Goal: Use online tool/utility: Utilize a website feature to perform a specific function

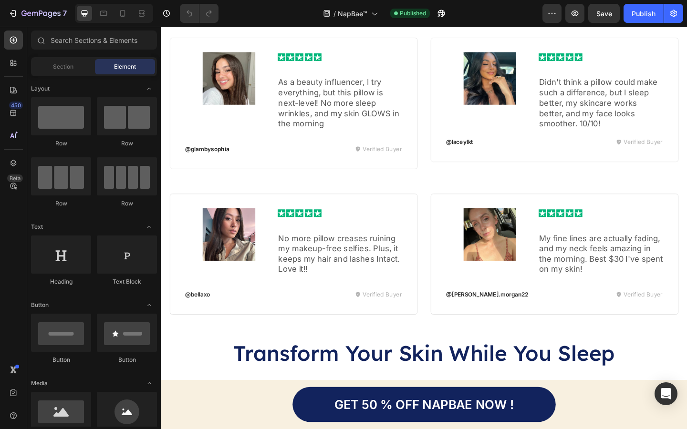
scroll to position [2797, 0]
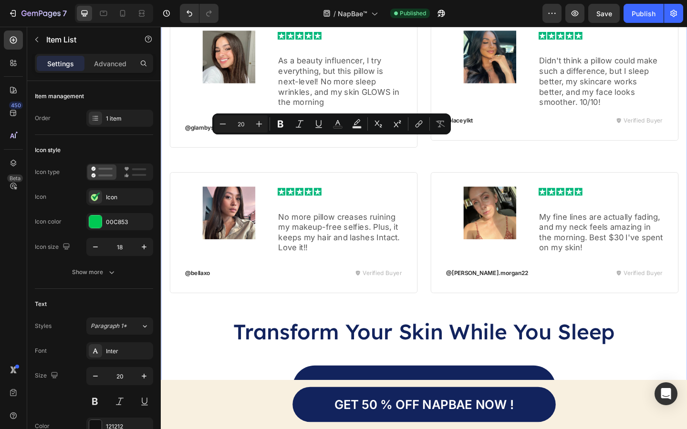
click at [329, 188] on div "Here’s What Real Women Are Saying Heading Row Image Image Row As a beauty influ…" at bounding box center [447, 209] width 573 height 615
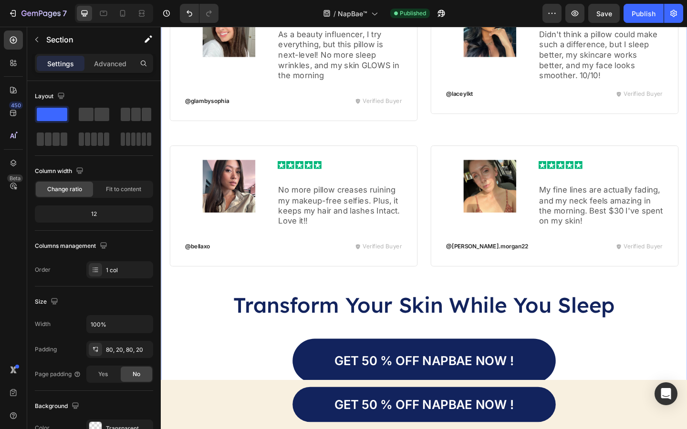
radio input "false"
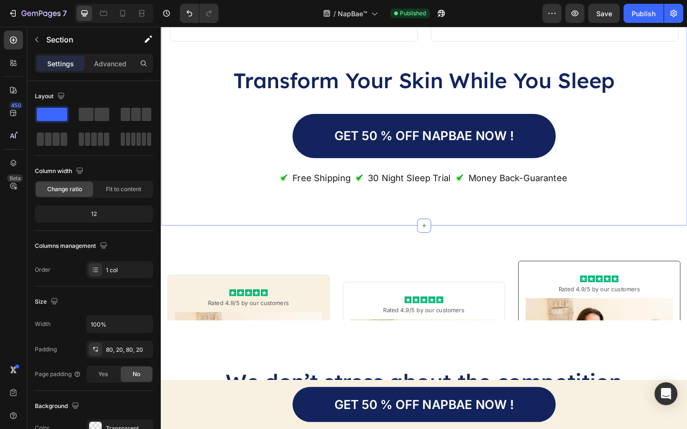
scroll to position [3356, 0]
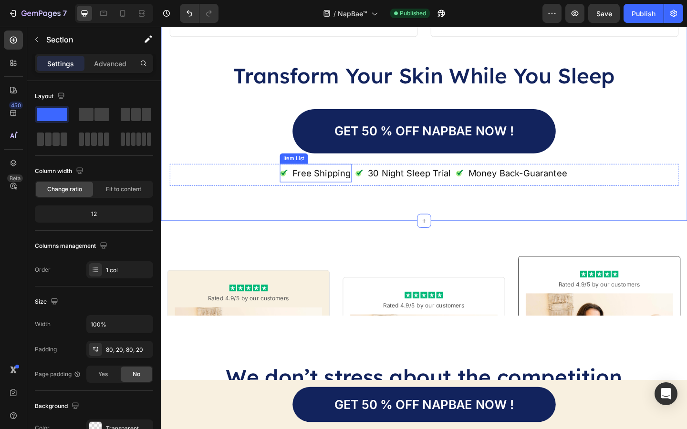
click at [329, 192] on p "Free Shipping" at bounding box center [335, 186] width 63 height 17
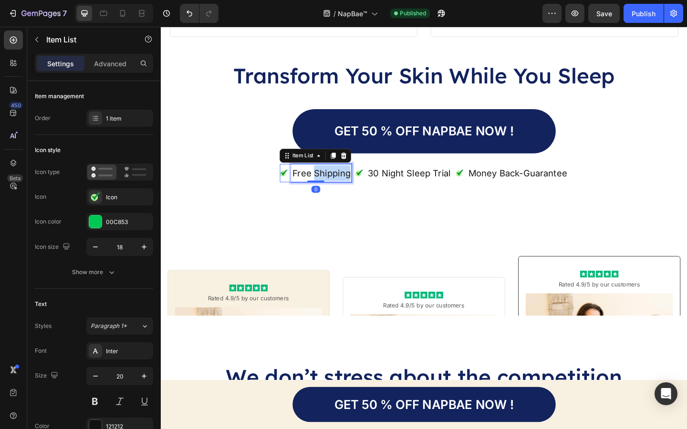
click at [329, 192] on p "Free Shipping" at bounding box center [335, 186] width 63 height 17
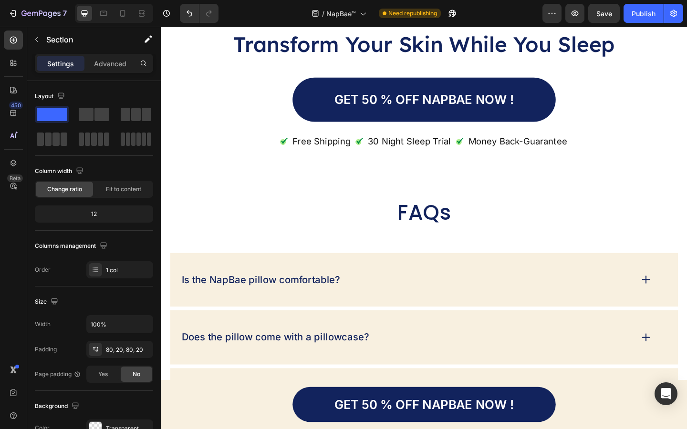
scroll to position [4834, 0]
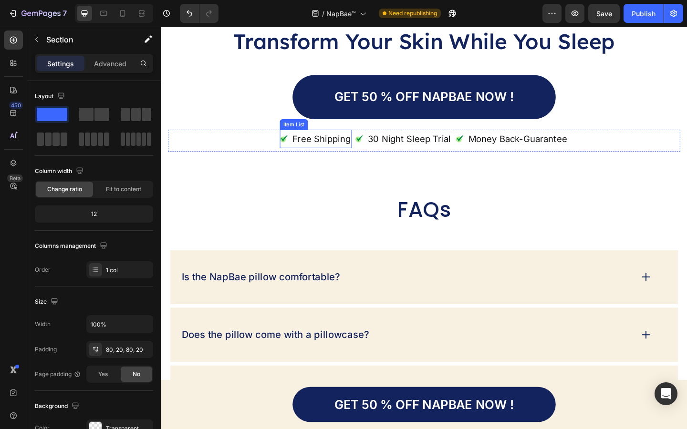
click at [333, 157] on p "Free Shipping" at bounding box center [335, 148] width 63 height 17
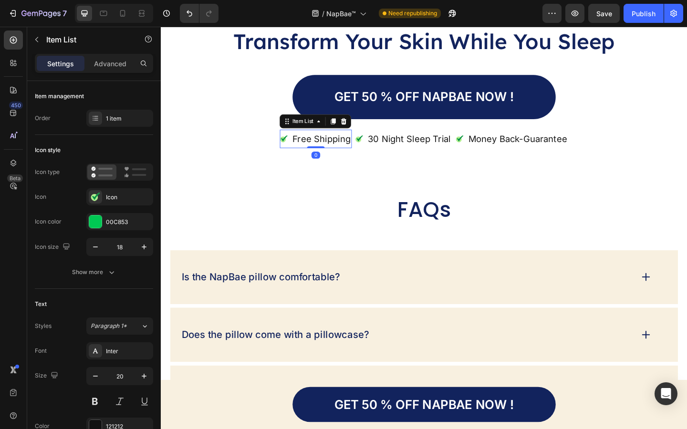
click at [333, 157] on p "Free Shipping" at bounding box center [335, 148] width 63 height 17
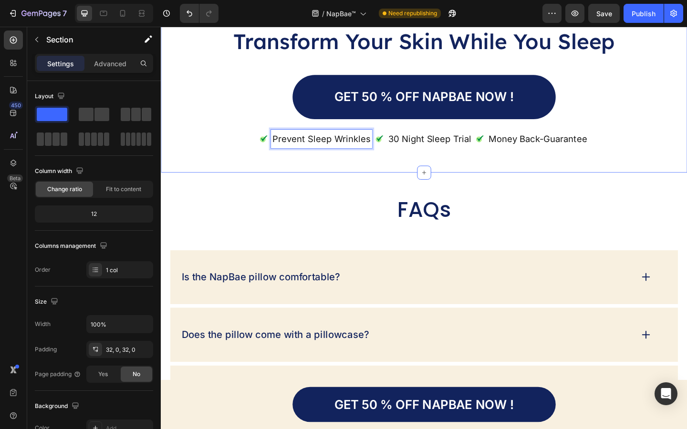
click at [348, 186] on div "Transform Your Skin While You Sleep Heading GET 50 % OFF NapBae NOW ! Button Pr…" at bounding box center [447, 89] width 573 height 193
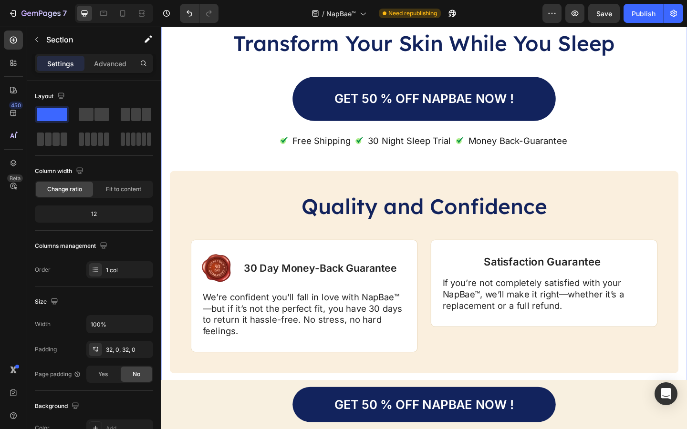
scroll to position [5692, 0]
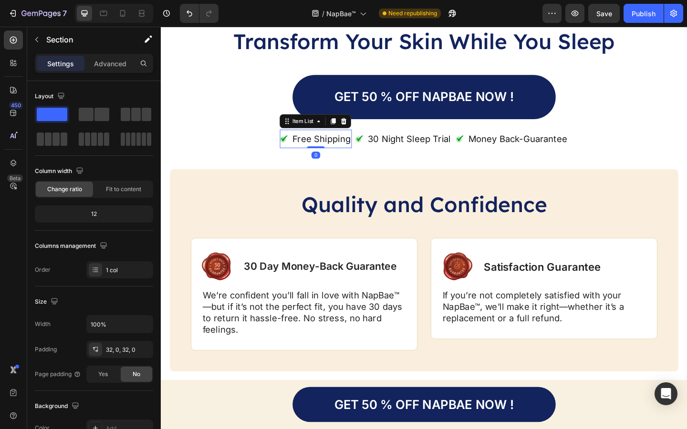
click at [347, 149] on p "Free Shipping" at bounding box center [335, 148] width 63 height 17
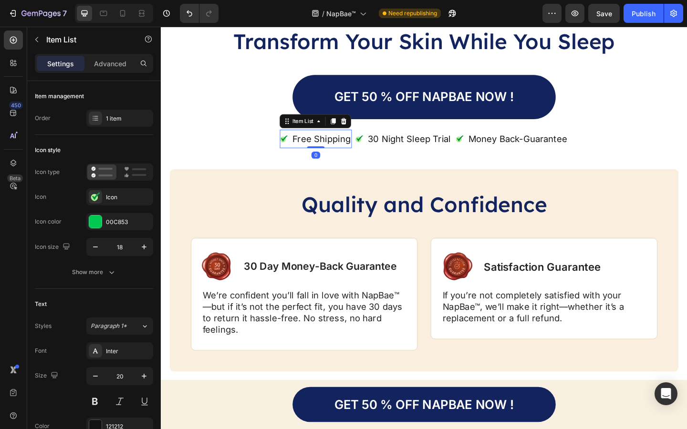
click at [347, 149] on p "Free Shipping" at bounding box center [335, 148] width 63 height 17
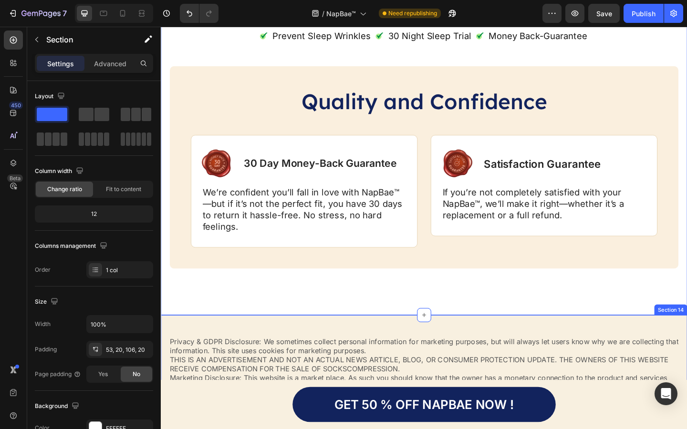
scroll to position [5701, 0]
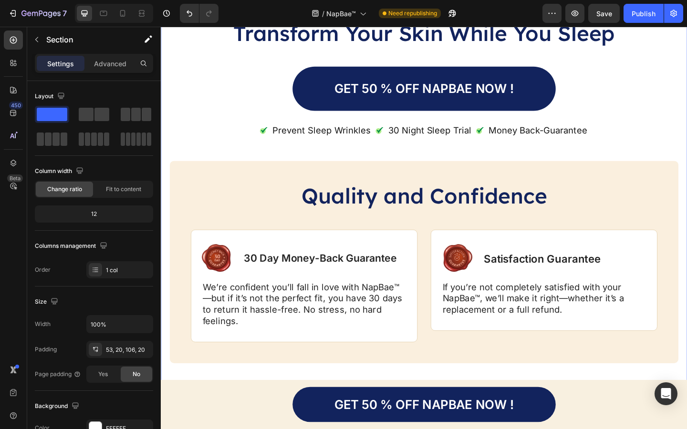
drag, startPoint x: 650, startPoint y: 10, endPoint x: 650, endPoint y: 376, distance: 366.5
click at [650, 10] on div "Publish" at bounding box center [644, 14] width 24 height 10
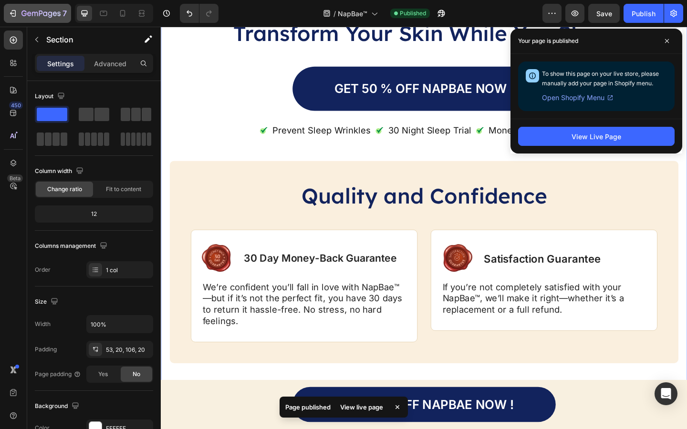
drag, startPoint x: 34, startPoint y: 374, endPoint x: 34, endPoint y: 8, distance: 366.5
click at [34, 8] on div "7" at bounding box center [43, 13] width 45 height 11
